Goal: Task Accomplishment & Management: Use online tool/utility

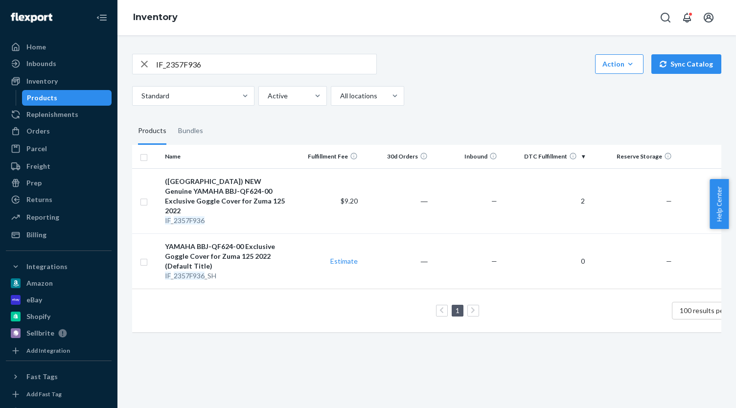
click at [137, 60] on div "button" at bounding box center [145, 64] width 24 height 20
click at [142, 60] on icon "button" at bounding box center [145, 64] width 12 height 20
click at [38, 125] on div "Orders" at bounding box center [59, 131] width 104 height 14
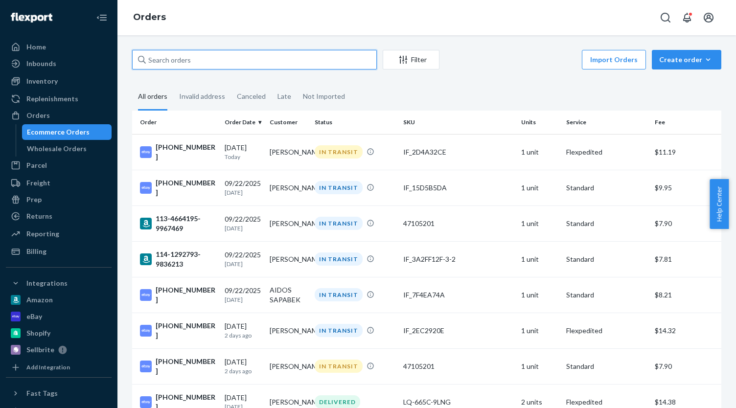
click at [179, 60] on input "text" at bounding box center [254, 60] width 245 height 20
paste input "[PHONE_NUMBER]"
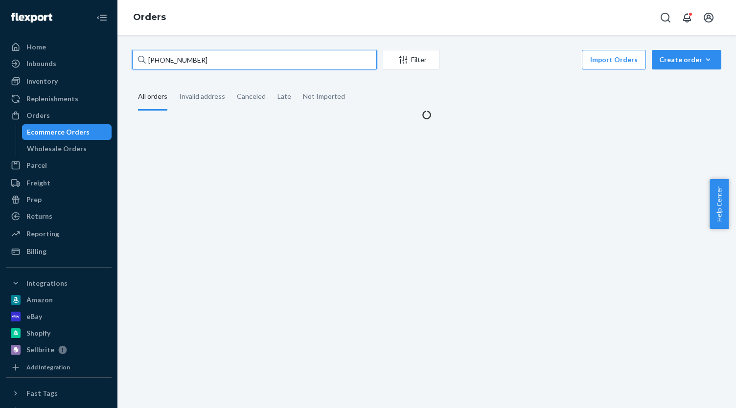
type input "[PHONE_NUMBER]"
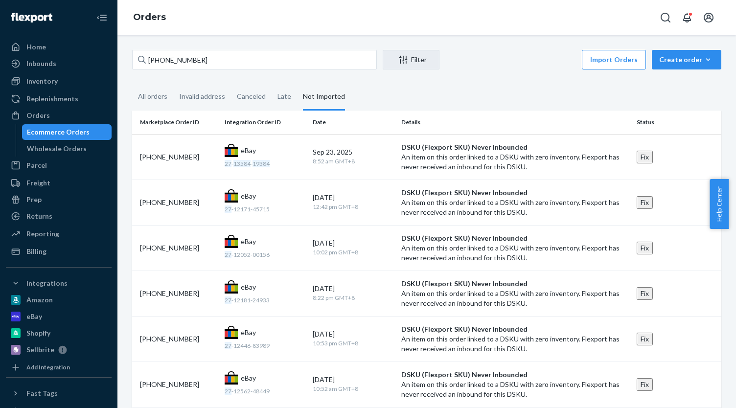
click at [54, 132] on div "Ecommerce Orders" at bounding box center [58, 132] width 63 height 10
click at [89, 130] on div "Ecommerce Orders" at bounding box center [67, 132] width 88 height 14
click at [63, 77] on div "Inventory" at bounding box center [59, 81] width 104 height 14
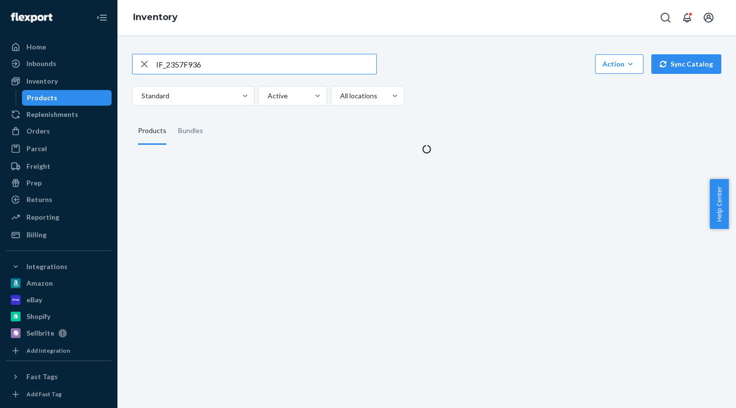
click at [166, 65] on input "IF_2357F936" at bounding box center [266, 64] width 220 height 20
type input "IF_341B6D85"
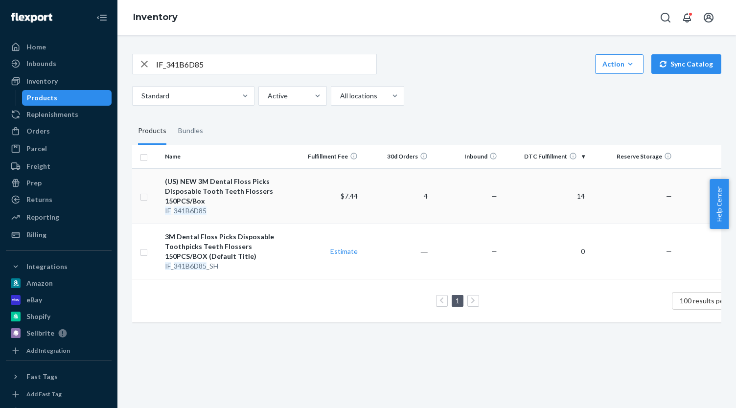
click at [218, 192] on div "(US) NEW 3M Dental Floss Picks Disposable Tooth Teeth Flossers 150PCS/Box" at bounding box center [226, 191] width 123 height 29
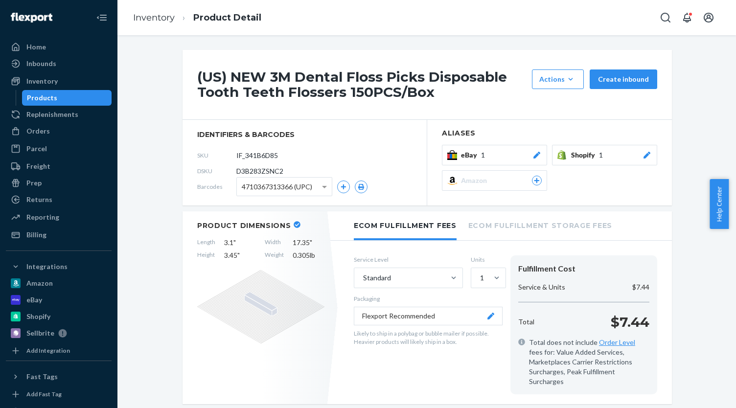
click at [494, 156] on div "eBay 1" at bounding box center [501, 155] width 81 height 10
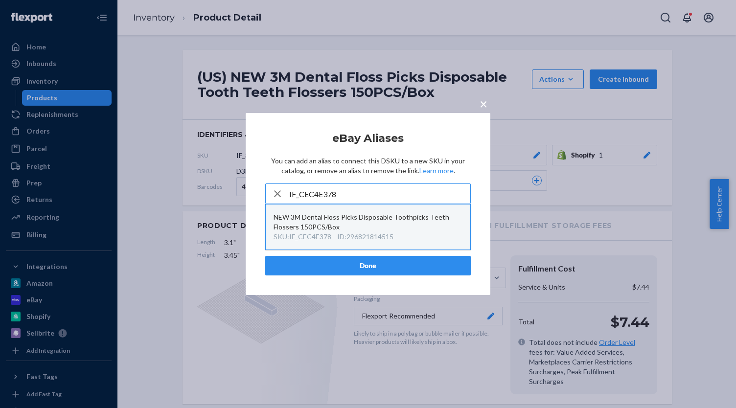
type input "IF_CEC4E378"
click at [399, 227] on div "NEW 3M Dental Floss Picks Disposable Toothpicks Teeth Flossers 150PCS/Box" at bounding box center [368, 223] width 189 height 20
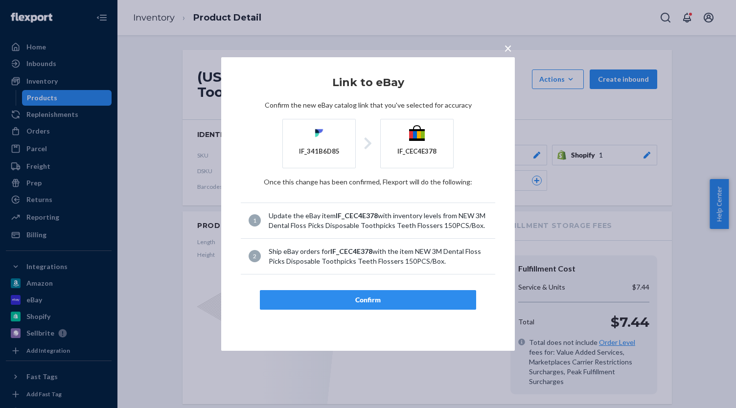
click at [398, 302] on div "Confirm" at bounding box center [368, 300] width 200 height 10
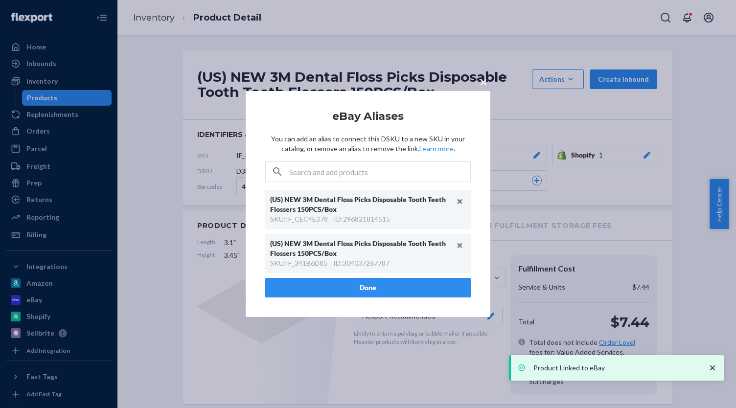
click at [404, 286] on button "Done" at bounding box center [368, 288] width 206 height 20
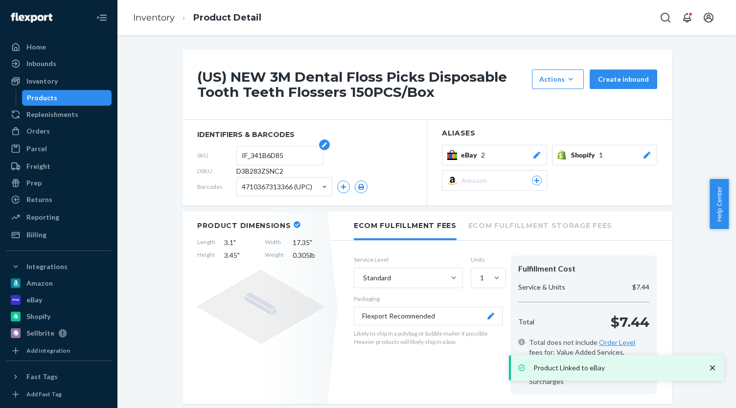
click at [273, 156] on input "IF_341B6D85" at bounding box center [280, 155] width 76 height 19
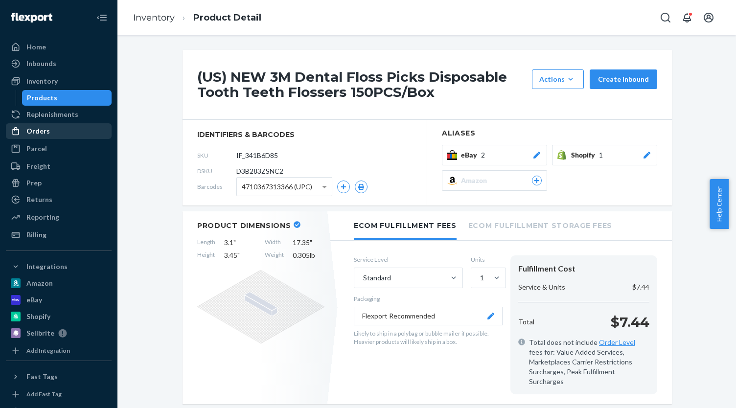
click at [43, 138] on div "Orders" at bounding box center [59, 131] width 104 height 14
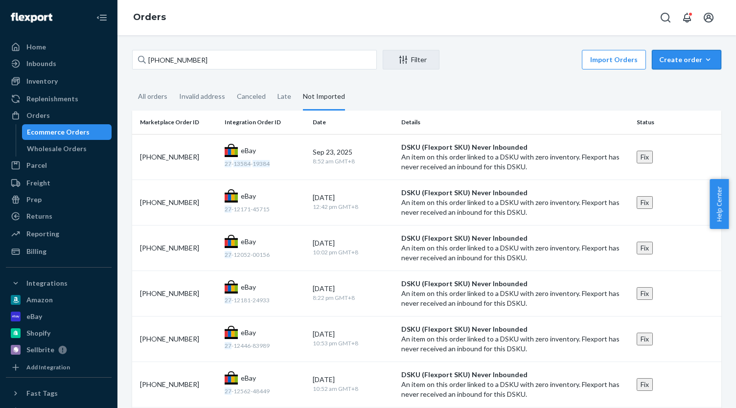
click at [662, 63] on div "Create order" at bounding box center [687, 60] width 55 height 10
click at [664, 75] on span "Ecommerce order" at bounding box center [661, 71] width 54 height 7
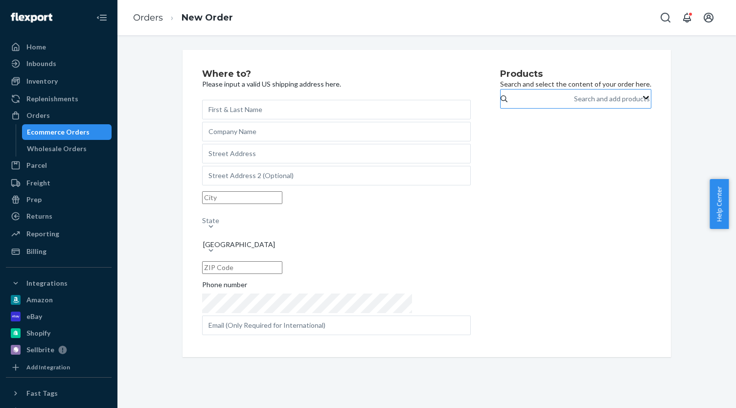
click at [574, 105] on div "Search and add products" at bounding box center [574, 99] width 1 height 12
click at [574, 104] on input "Search and add products" at bounding box center [574, 99] width 1 height 10
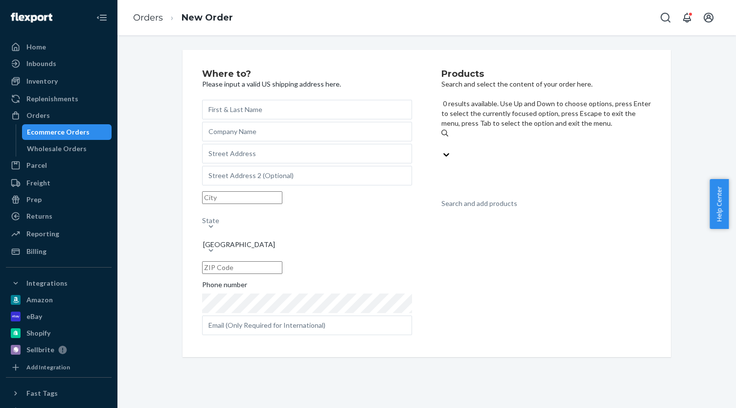
paste input "IF_341B6D85"
type input "IF_341B6D85"
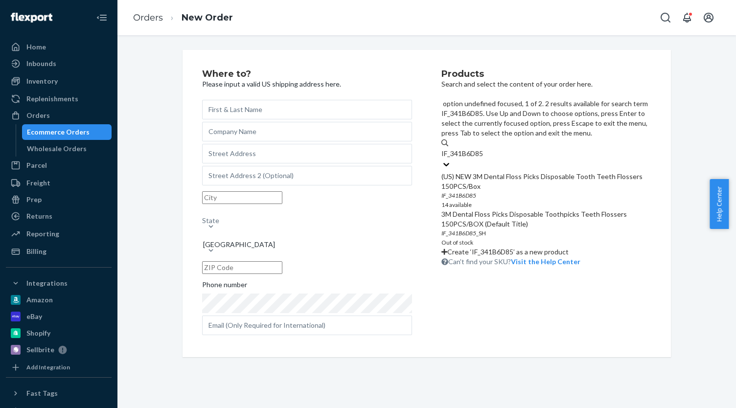
click at [544, 172] on div "(US) NEW 3M Dental Floss Picks Disposable Tooth Teeth Flossers 150PCS/Box" at bounding box center [547, 182] width 210 height 20
click at [485, 149] on input "IF_341B6D85" at bounding box center [463, 154] width 43 height 10
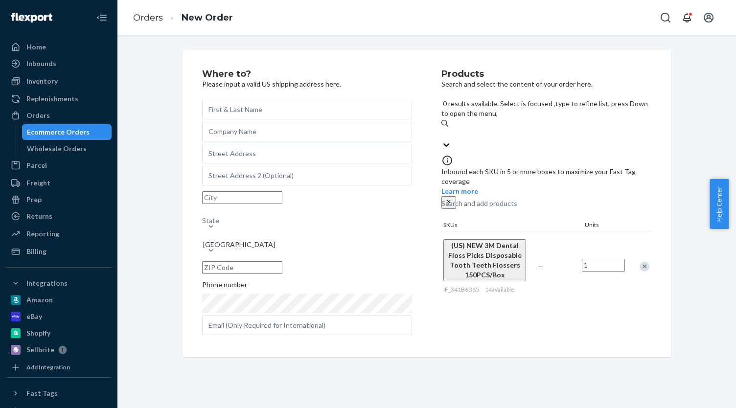
click at [590, 259] on input "1" at bounding box center [603, 265] width 43 height 13
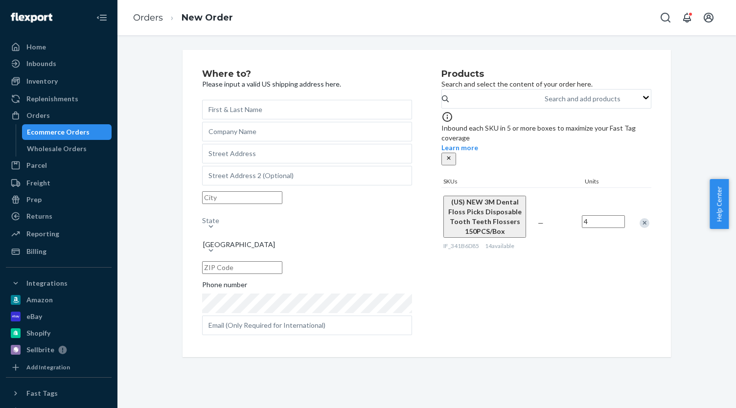
type input "4"
click at [584, 255] on div "Products Search and select the content of your order here. Search and add produ…" at bounding box center [547, 204] width 210 height 268
click at [240, 106] on input "text" at bounding box center [307, 110] width 210 height 20
paste input "[PERSON_NAME]"
type input "[PERSON_NAME]"
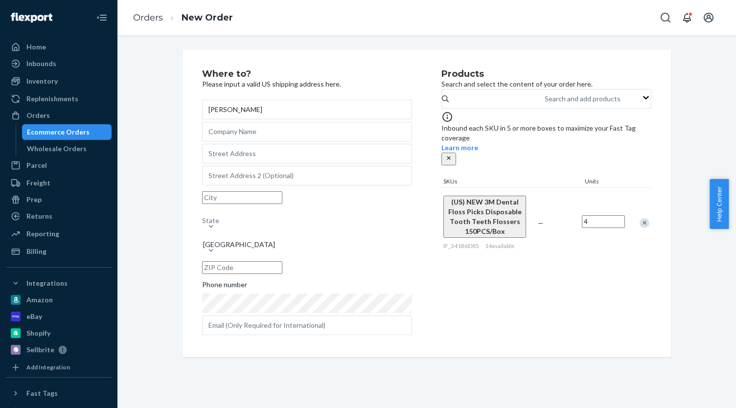
click at [240, 150] on div "Shaobai [GEOGRAPHIC_DATA] Phone number" at bounding box center [307, 218] width 210 height 236
click at [242, 154] on input "text" at bounding box center [307, 154] width 210 height 20
paste input "[STREET_ADDRESS]"
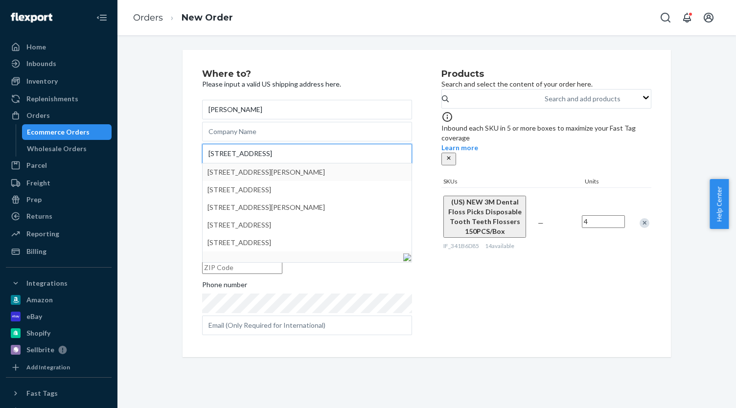
type input "[STREET_ADDRESS]"
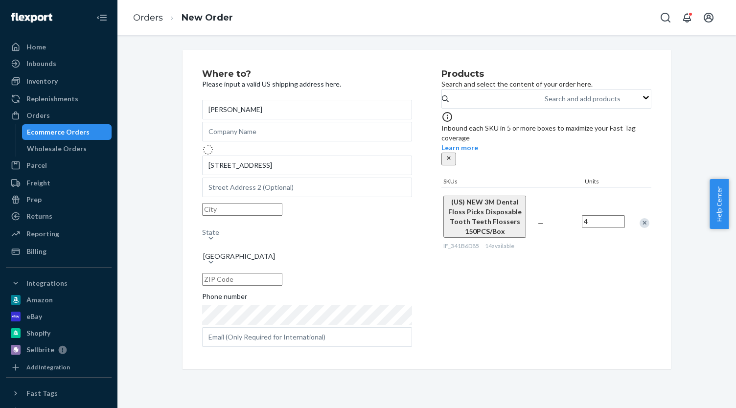
type input "[PERSON_NAME]"
type input "11507"
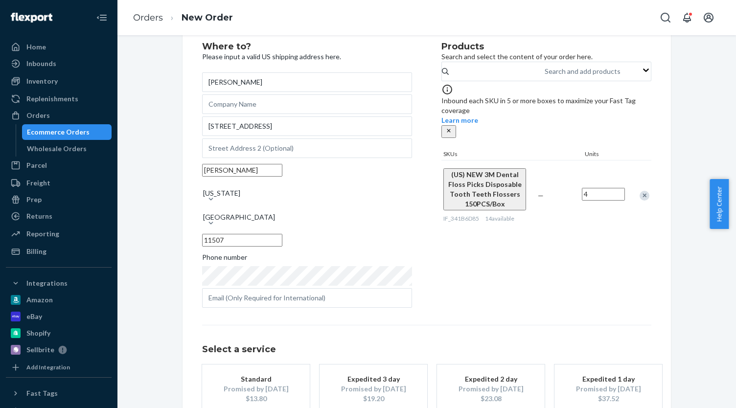
scroll to position [49, 0]
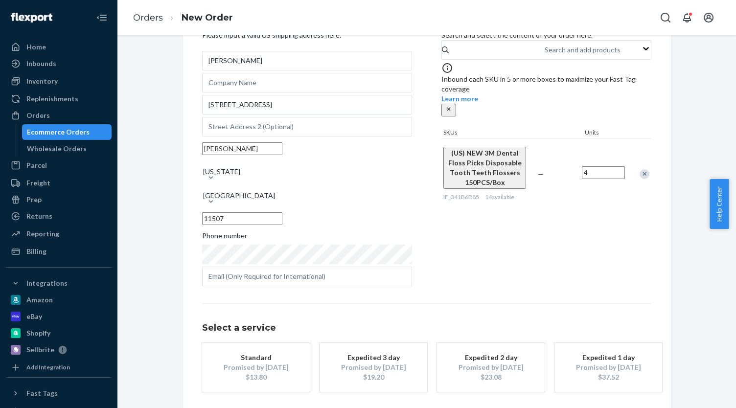
click at [279, 363] on div "Promised by [DATE]" at bounding box center [256, 368] width 78 height 10
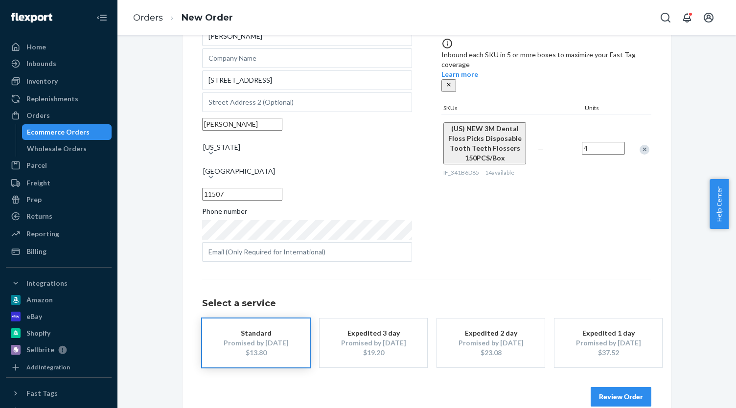
scroll to position [86, 0]
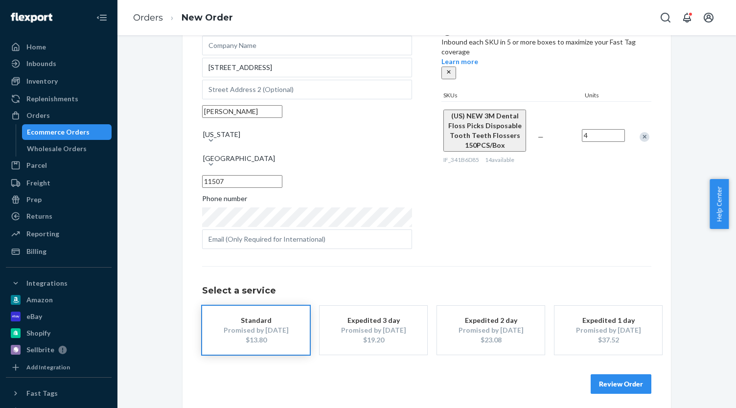
click at [624, 381] on button "Review Order" at bounding box center [621, 385] width 61 height 20
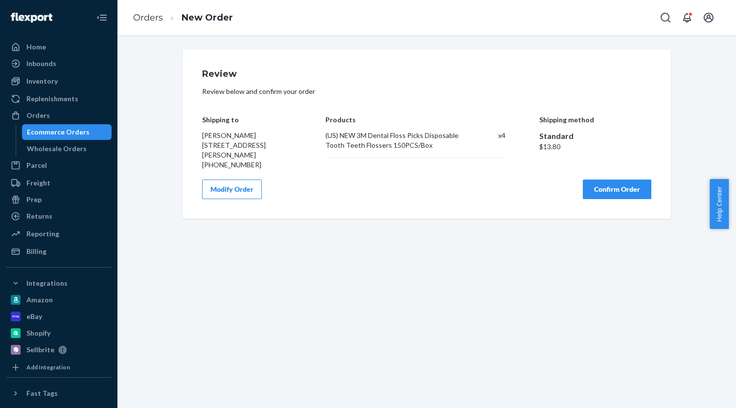
click at [612, 191] on button "Confirm Order" at bounding box center [617, 190] width 69 height 20
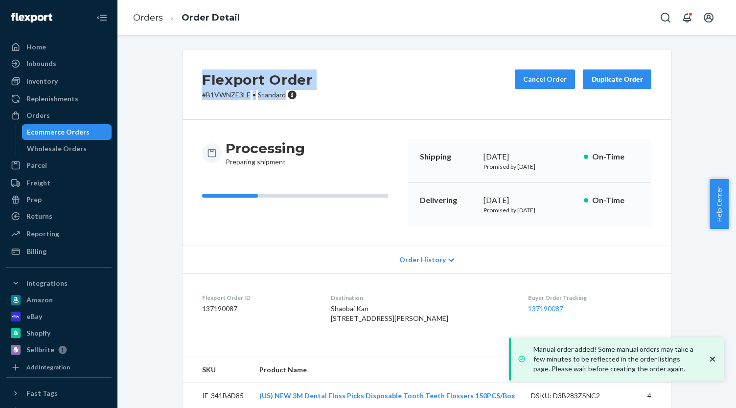
drag, startPoint x: 199, startPoint y: 80, endPoint x: 282, endPoint y: 97, distance: 85.1
click at [282, 97] on div "Flexport Order # B1VWNZE3LE • Standard" at bounding box center [257, 85] width 111 height 30
copy div "Flexport Order # B1VWNZE3LE • Standard"
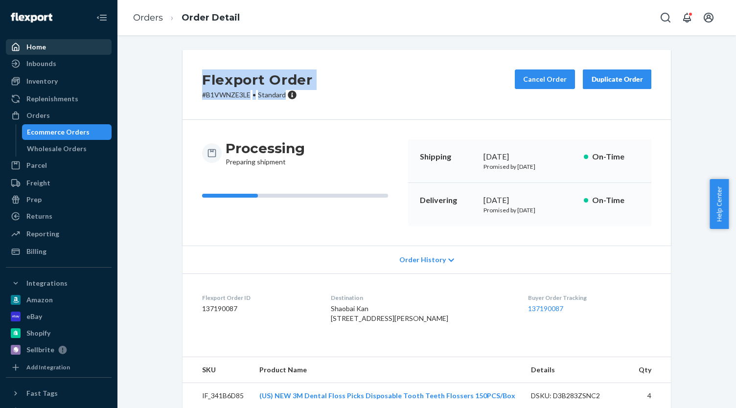
click at [63, 48] on div "Home" at bounding box center [59, 47] width 104 height 14
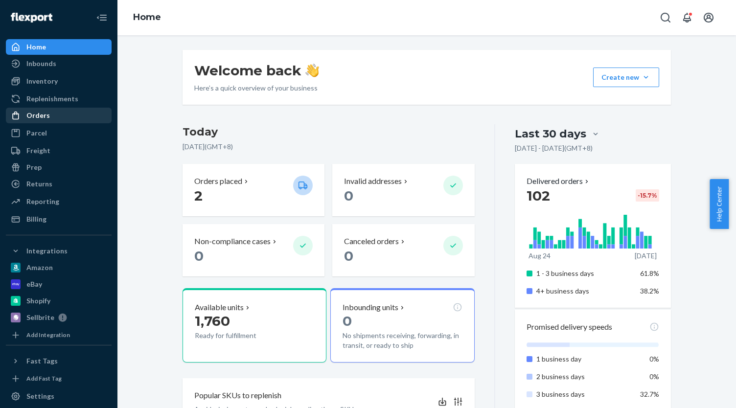
click at [56, 120] on div "Orders" at bounding box center [59, 116] width 104 height 14
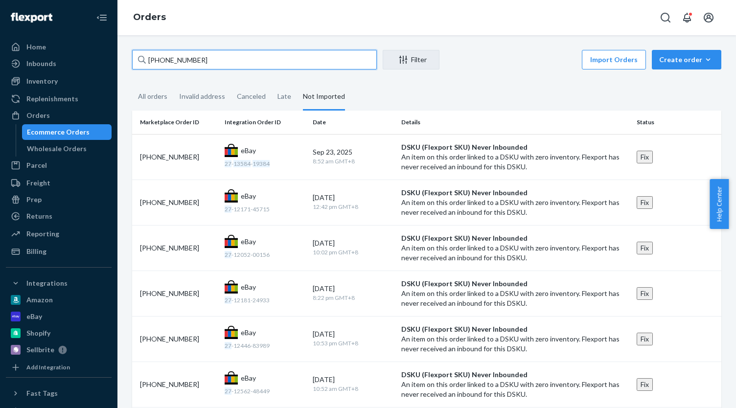
drag, startPoint x: 315, startPoint y: 64, endPoint x: 110, endPoint y: 50, distance: 205.6
click at [112, 50] on div "Home Inbounds Shipping Plans Problems Inventory Products Replenishments Orders …" at bounding box center [368, 204] width 736 height 408
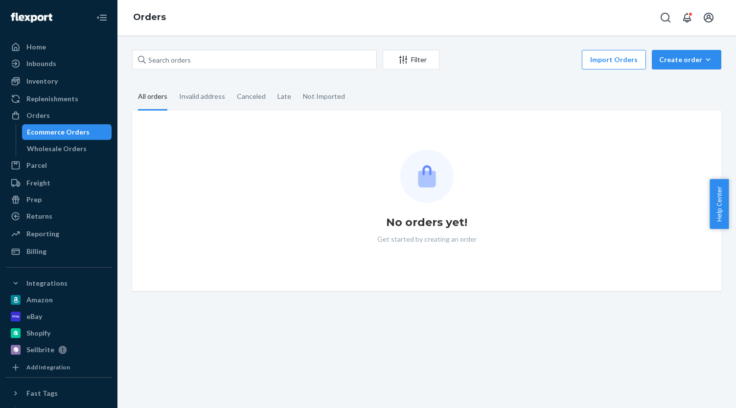
click at [444, 96] on fieldset "All orders Invalid address Canceled Late Not Imported" at bounding box center [427, 97] width 590 height 27
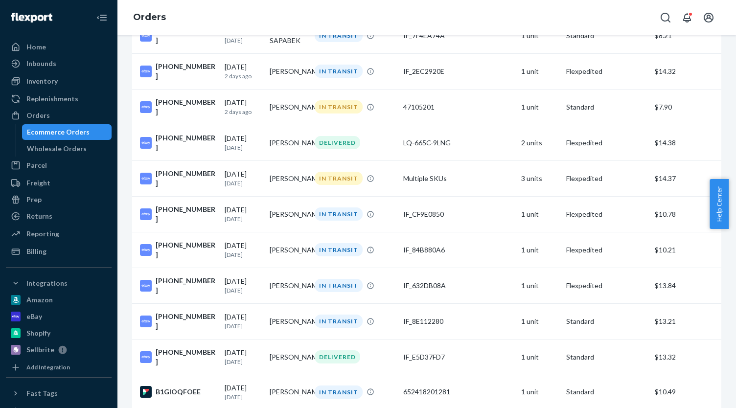
scroll to position [147, 0]
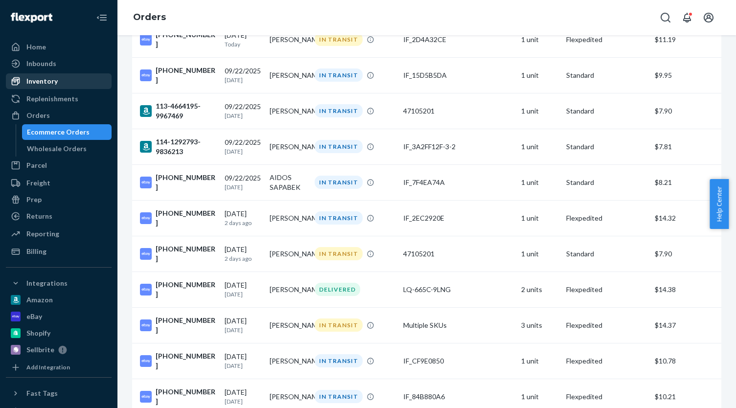
click at [53, 80] on div "Inventory" at bounding box center [41, 81] width 31 height 10
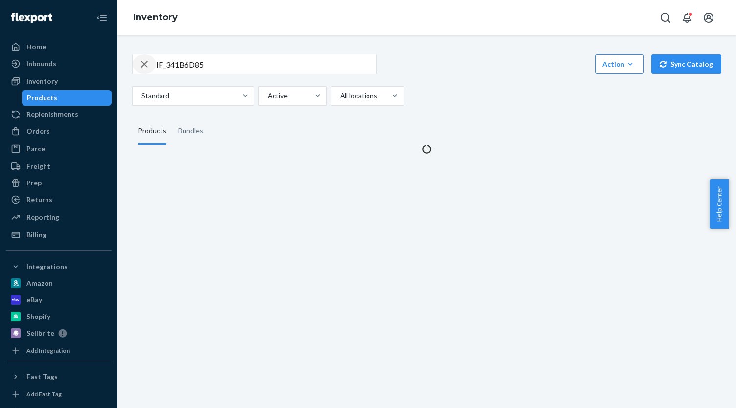
click at [146, 66] on icon "button" at bounding box center [144, 64] width 7 height 7
